Goal: Connect with others: Connect with others

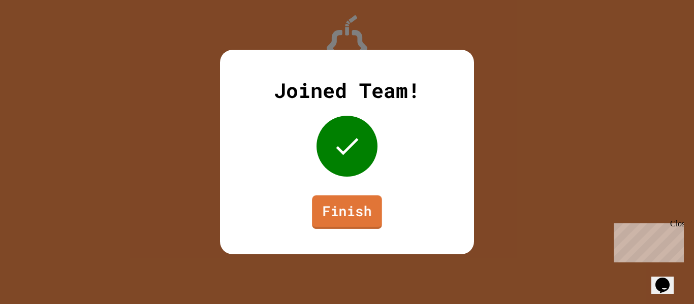
click at [360, 213] on link "Finish" at bounding box center [347, 213] width 70 height 34
